Goal: Task Accomplishment & Management: Complete application form

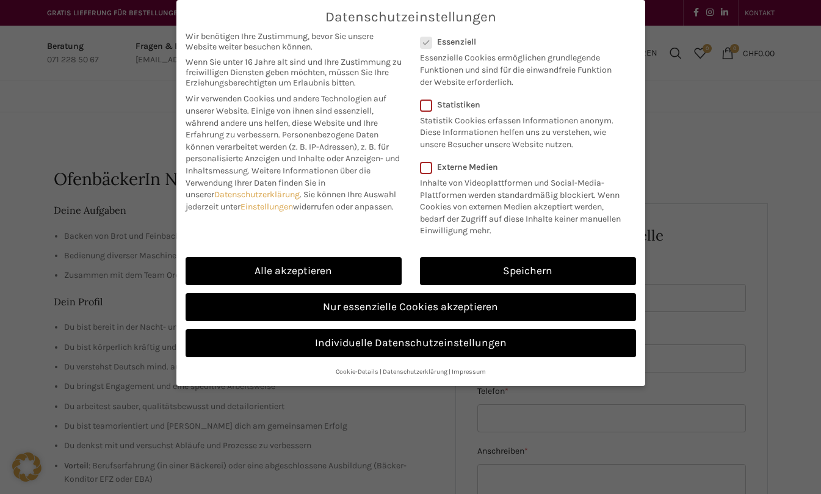
click at [288, 272] on link "Alle akzeptieren" at bounding box center [294, 271] width 216 height 28
checkbox input "true"
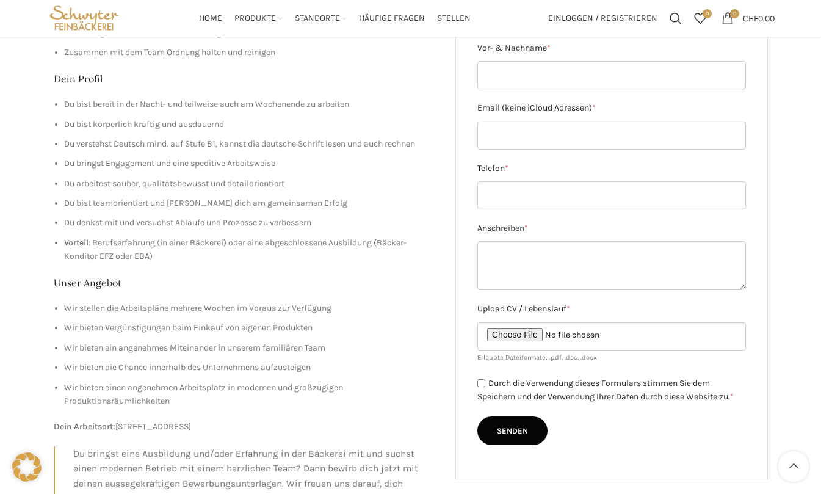
scroll to position [122, 0]
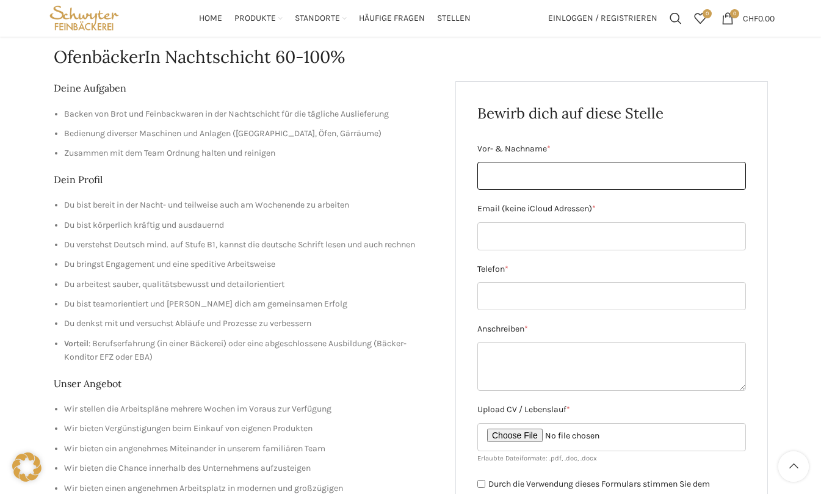
click at [610, 176] on input "Vor- & Nachname *" at bounding box center [611, 176] width 269 height 28
type input "[PERSON_NAME]"
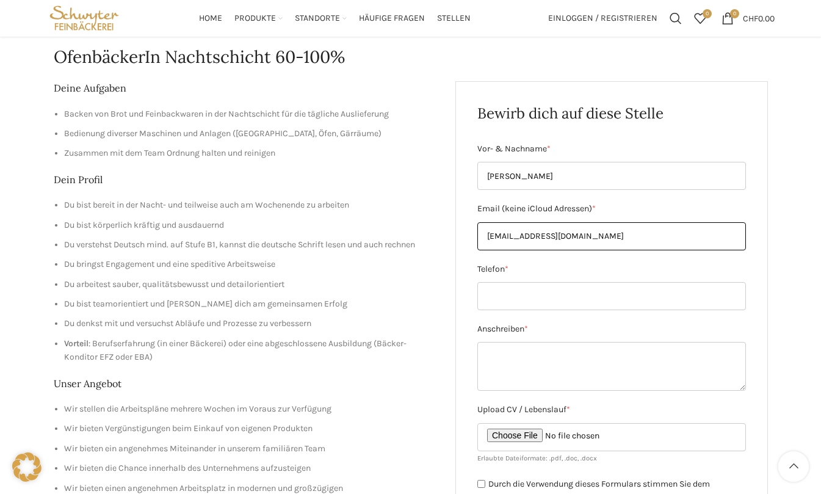
type input "[EMAIL_ADDRESS][DOMAIN_NAME]"
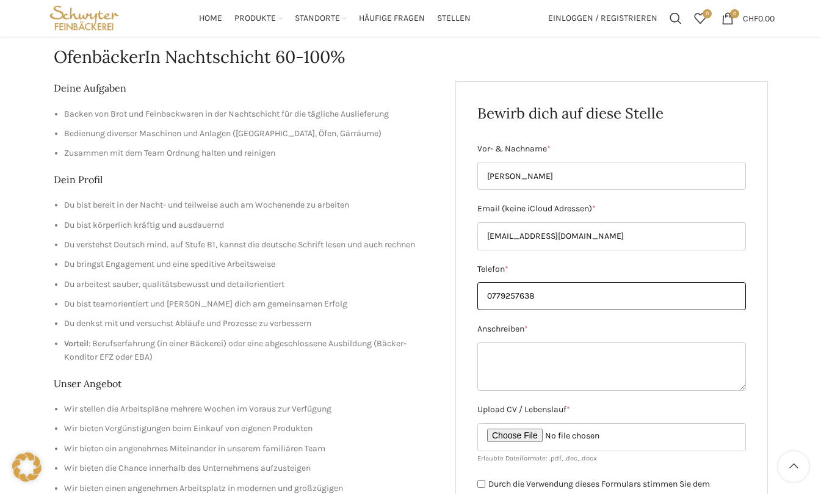
type input "0779257638"
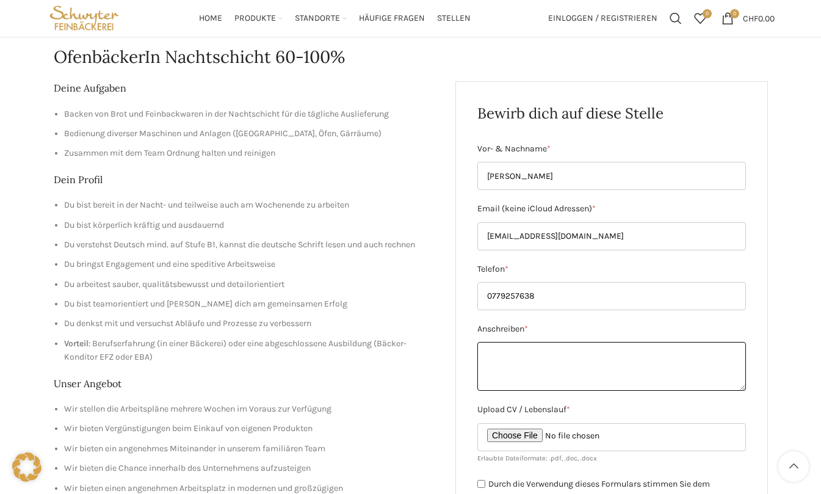
click at [562, 360] on textarea "Anschreiben *" at bounding box center [611, 366] width 269 height 49
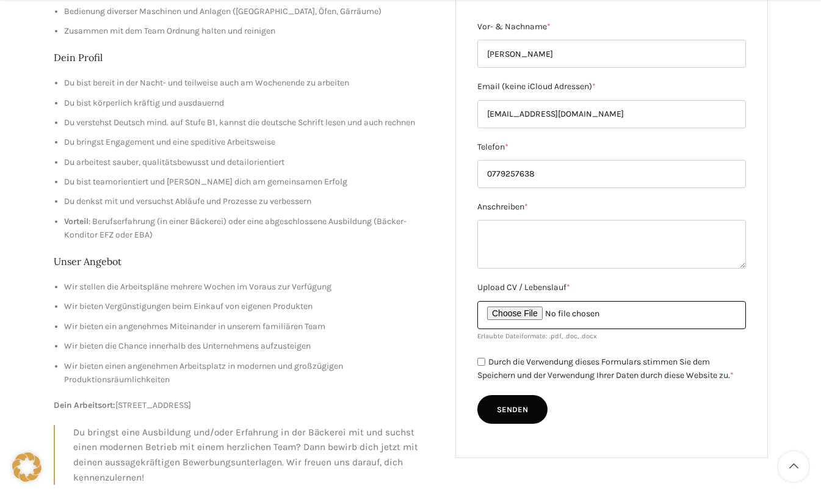
click at [554, 311] on input "Upload CV / Lebenslauf *" at bounding box center [611, 315] width 269 height 28
type input "C:\fakepath\Lebenslauf [PERSON_NAME].pdf"
click at [513, 308] on input "Upload CV / Lebenslauf *" at bounding box center [611, 315] width 269 height 28
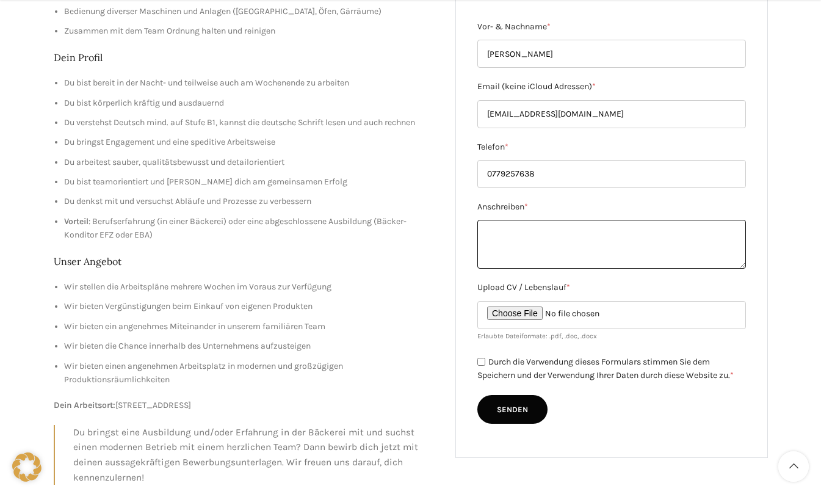
click at [550, 233] on textarea "Anschreiben *" at bounding box center [611, 244] width 269 height 49
paste textarea "Ich bin mit grossem Interesse auf Ihr Inserat für Betriebsmitarbeiter mitarbeit…"
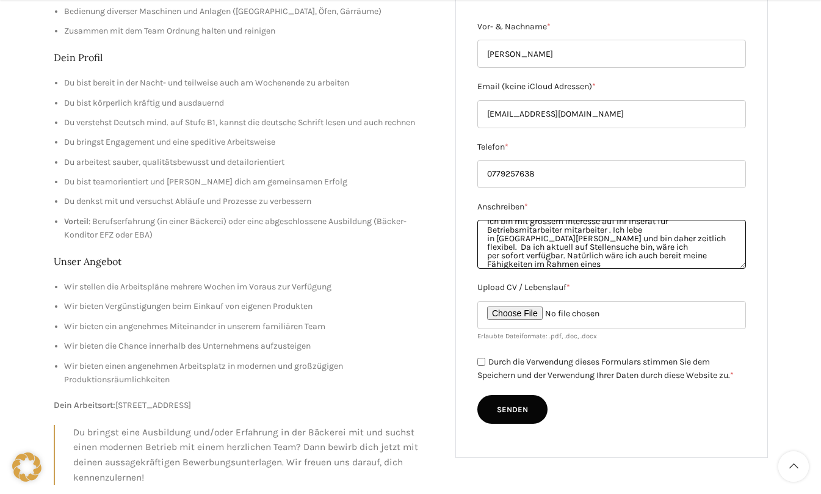
scroll to position [69, 0]
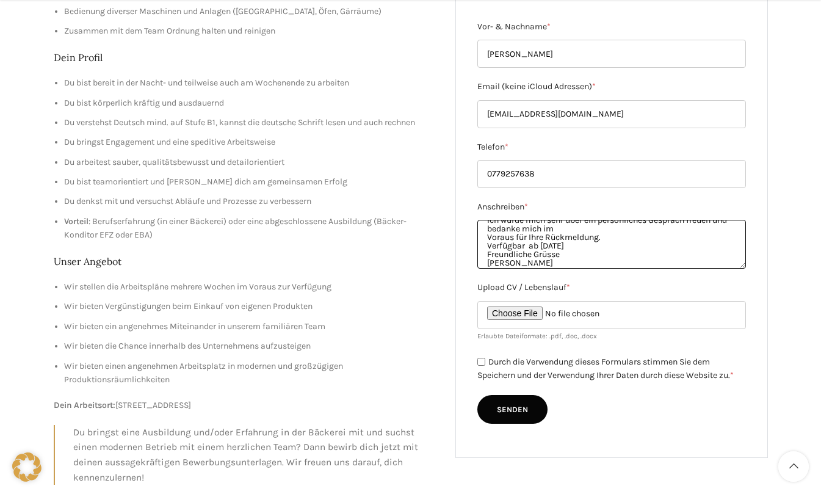
click at [548, 244] on textarea "Ich bin mit grossem Interesse auf Ihr Inserat für Betriebsmitarbeiter mitarbeit…" at bounding box center [611, 244] width 269 height 49
type textarea "Ich bin mit grossem Interesse auf Ihr Inserat für Betriebsmitarbeiter mitarbeit…"
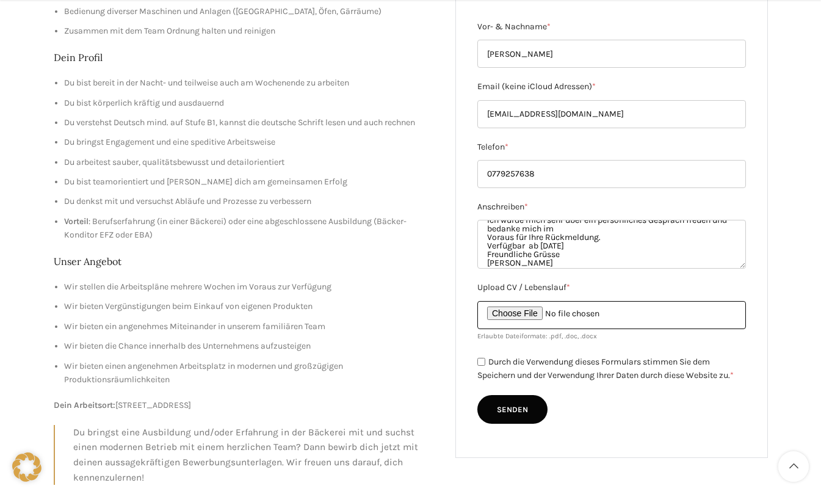
click at [553, 311] on input "Upload CV / Lebenslauf *" at bounding box center [611, 315] width 269 height 28
type input "C:\fakepath\Lebenslauf [PERSON_NAME].pdf"
click at [483, 361] on input "Durch die Verwendung dieses Formulars stimmen Sie dem Speichern und der Verwend…" at bounding box center [481, 362] width 8 height 8
checkbox input "true"
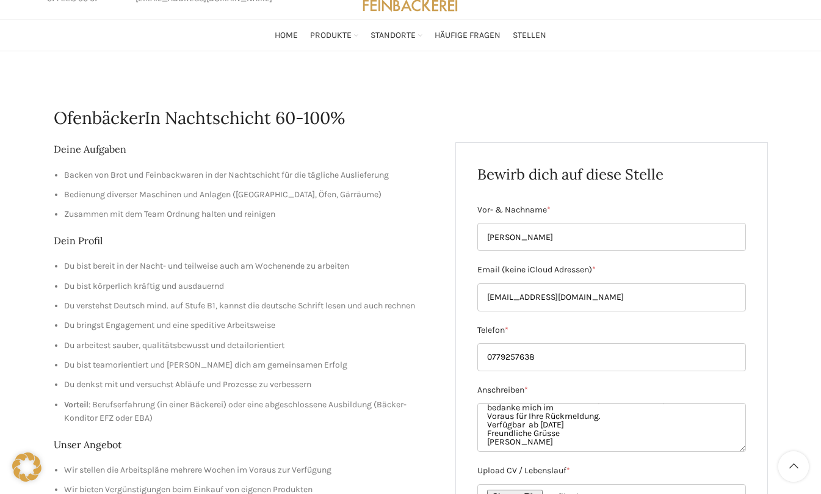
scroll to position [244, 0]
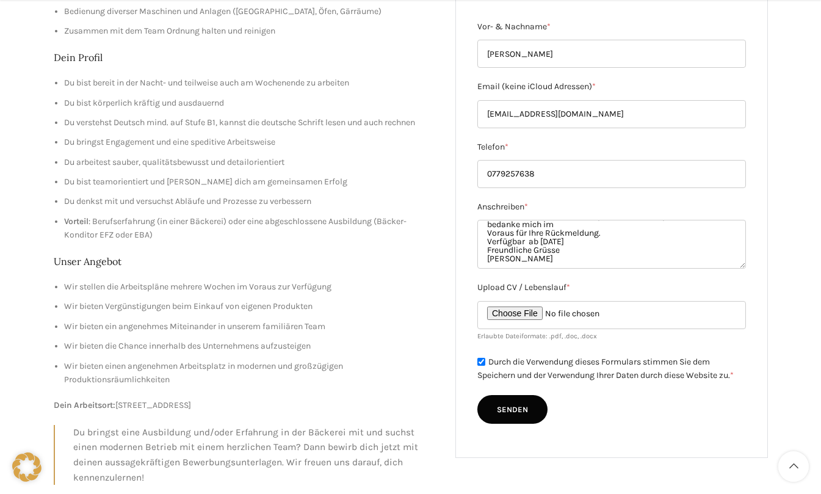
click at [523, 413] on input "Senden" at bounding box center [512, 409] width 70 height 29
type input "Senden"
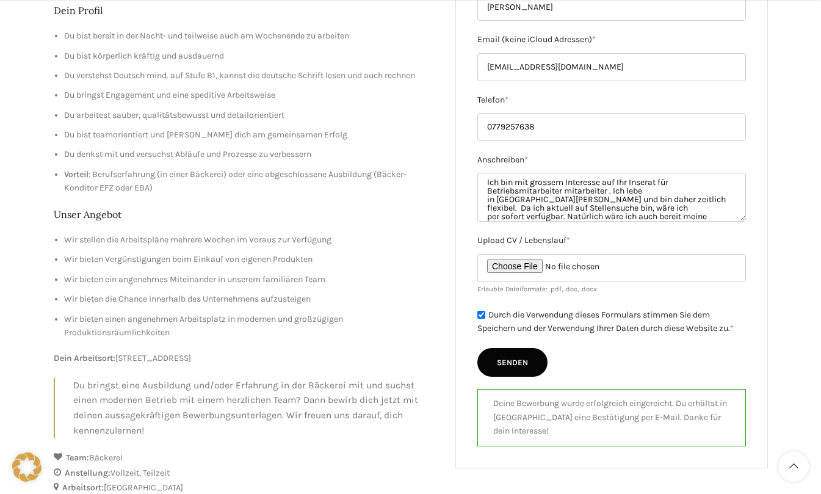
scroll to position [305, 0]
